Goal: Task Accomplishment & Management: Manage account settings

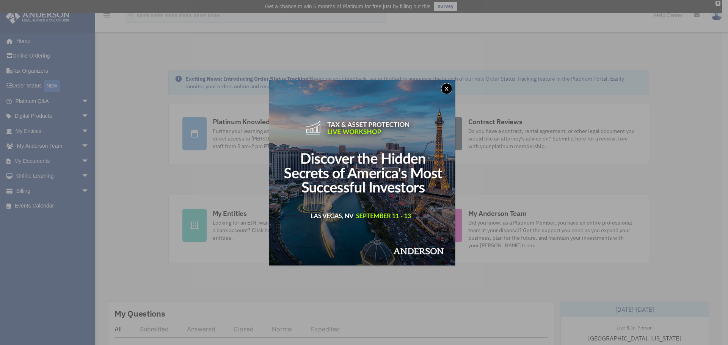
drag, startPoint x: 449, startPoint y: 88, endPoint x: 434, endPoint y: 90, distance: 14.5
click at [449, 88] on button "x" at bounding box center [446, 88] width 11 height 11
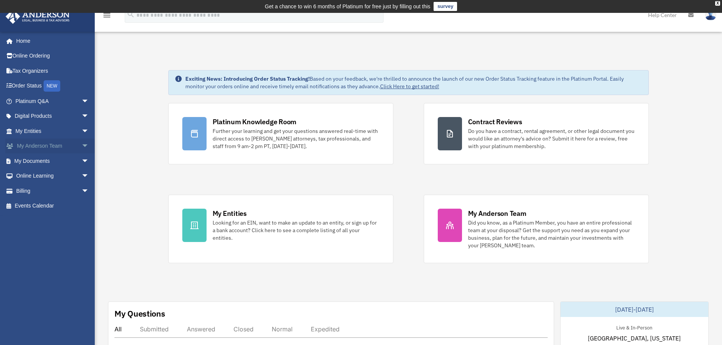
click at [81, 142] on span "arrow_drop_down" at bounding box center [88, 147] width 15 height 16
click at [50, 159] on link "My Anderson Team" at bounding box center [56, 160] width 90 height 15
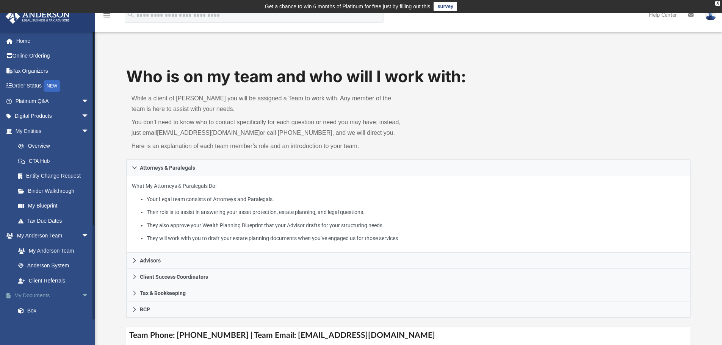
click at [71, 292] on link "My Documents arrow_drop_down" at bounding box center [52, 295] width 95 height 15
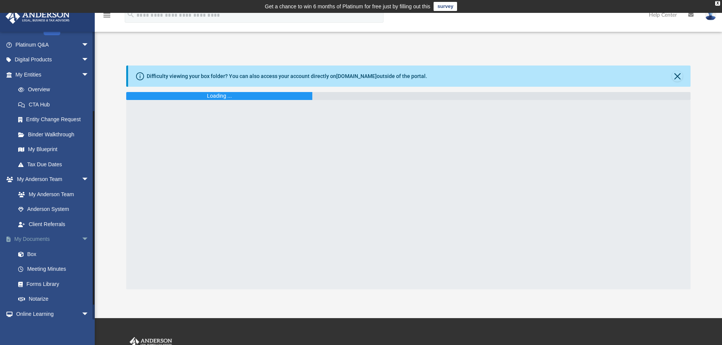
scroll to position [114, 0]
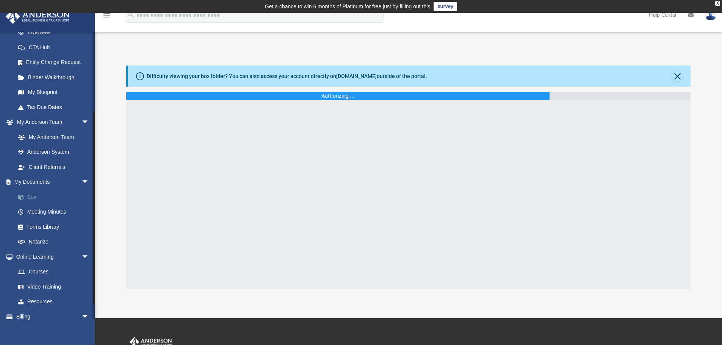
click at [29, 196] on link "Box" at bounding box center [56, 197] width 90 height 15
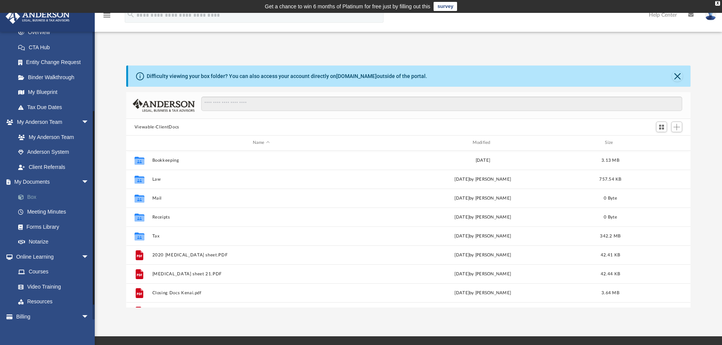
scroll to position [167, 559]
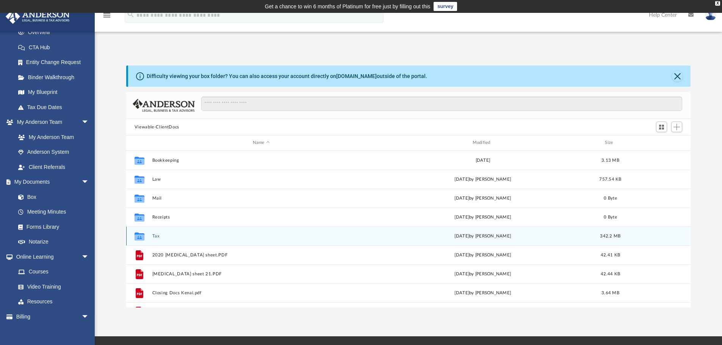
click at [156, 234] on button "Tax" at bounding box center [261, 236] width 218 height 5
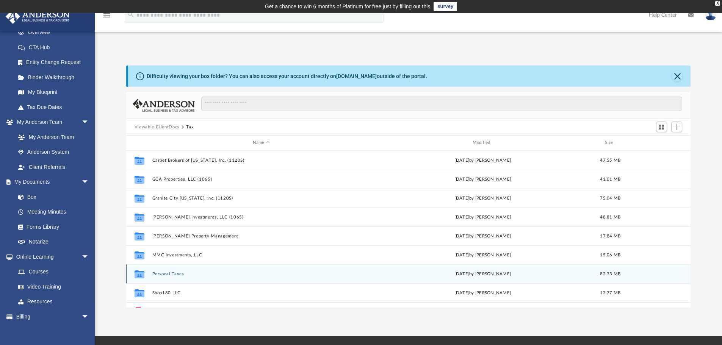
click at [175, 274] on button "Personal Taxes" at bounding box center [261, 274] width 218 height 5
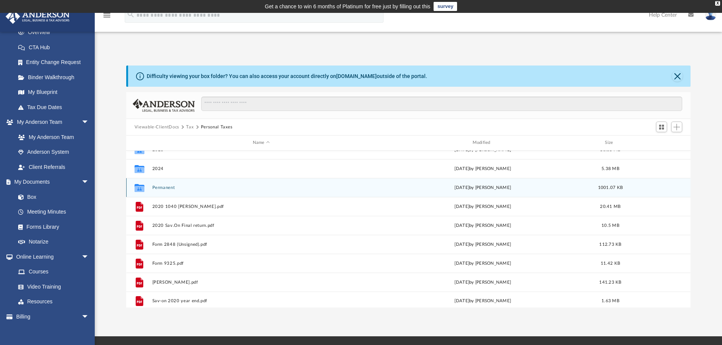
scroll to position [52, 0]
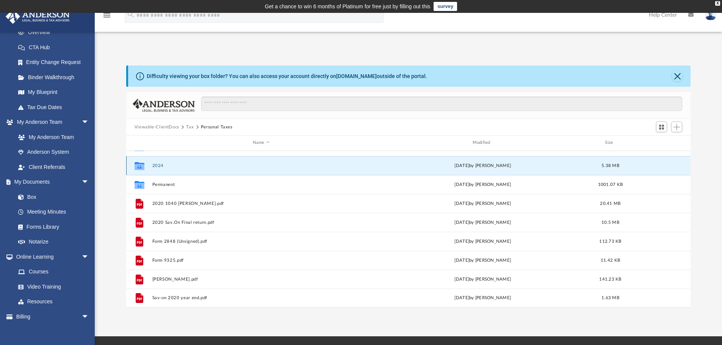
click at [164, 167] on button "2024" at bounding box center [261, 165] width 218 height 5
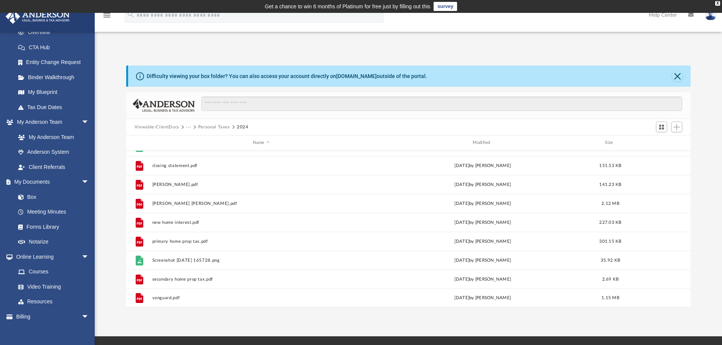
scroll to position [0, 0]
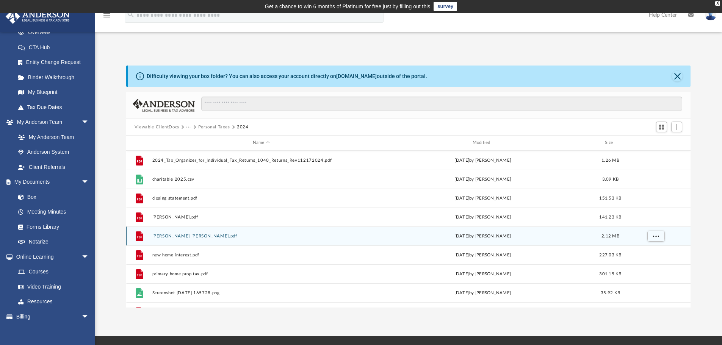
click at [174, 237] on button "Morgan Stanley.pdf" at bounding box center [261, 236] width 218 height 5
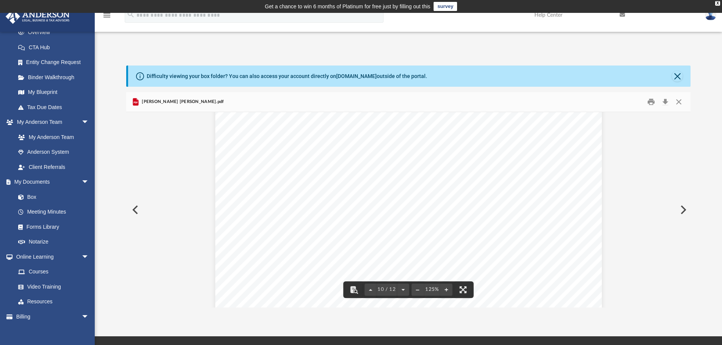
scroll to position [4889, 0]
click at [34, 194] on link "Box" at bounding box center [56, 197] width 90 height 15
drag, startPoint x: 679, startPoint y: 100, endPoint x: 453, endPoint y: 87, distance: 226.3
click at [678, 100] on button "Close" at bounding box center [679, 102] width 14 height 12
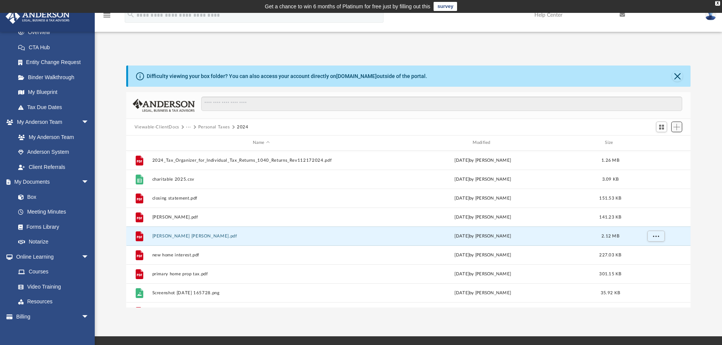
click at [675, 128] on span "Add" at bounding box center [676, 127] width 6 height 6
click at [659, 144] on li "Upload" at bounding box center [666, 142] width 24 height 8
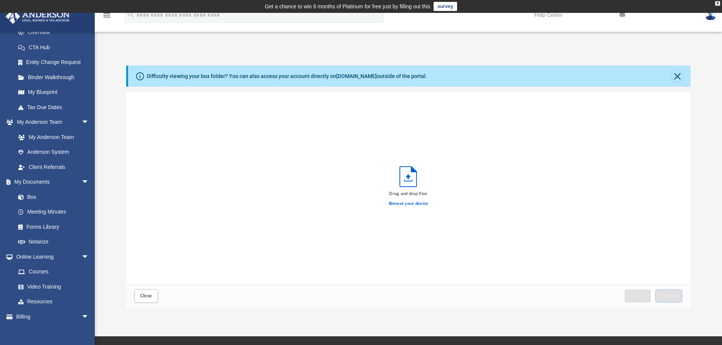
scroll to position [186, 559]
click at [399, 204] on label "Browse your device" at bounding box center [408, 203] width 39 height 7
click at [0, 0] on input "Browse your device" at bounding box center [0, 0] width 0 height 0
click at [672, 301] on button "Upload" at bounding box center [668, 296] width 27 height 13
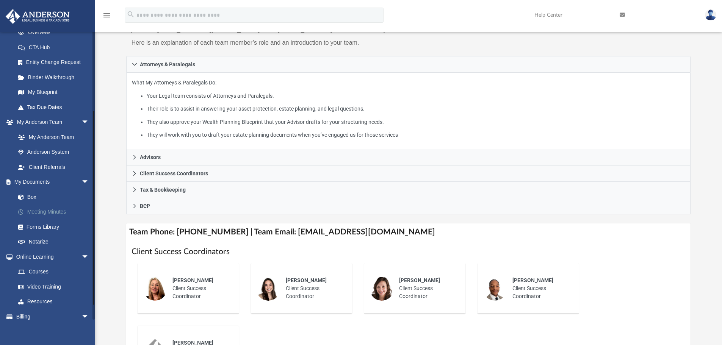
scroll to position [114, 0]
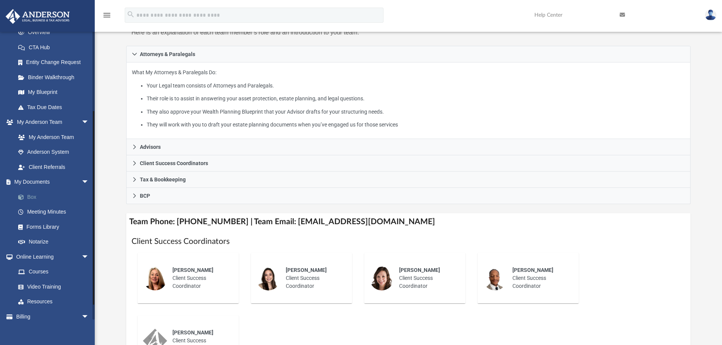
click at [33, 196] on link "Box" at bounding box center [56, 197] width 90 height 15
